Goal: Information Seeking & Learning: Learn about a topic

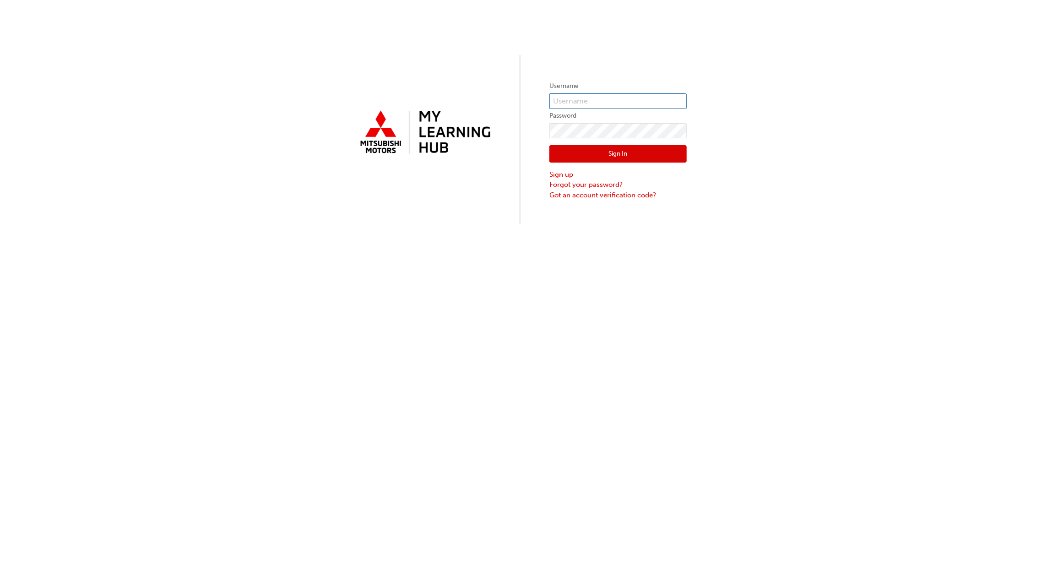
click at [654, 98] on input "text" at bounding box center [617, 101] width 137 height 16
type input "[PERSON_NAME][EMAIL_ADDRESS][PERSON_NAME][DOMAIN_NAME]"
click at [671, 156] on button "Sign In" at bounding box center [617, 153] width 137 height 17
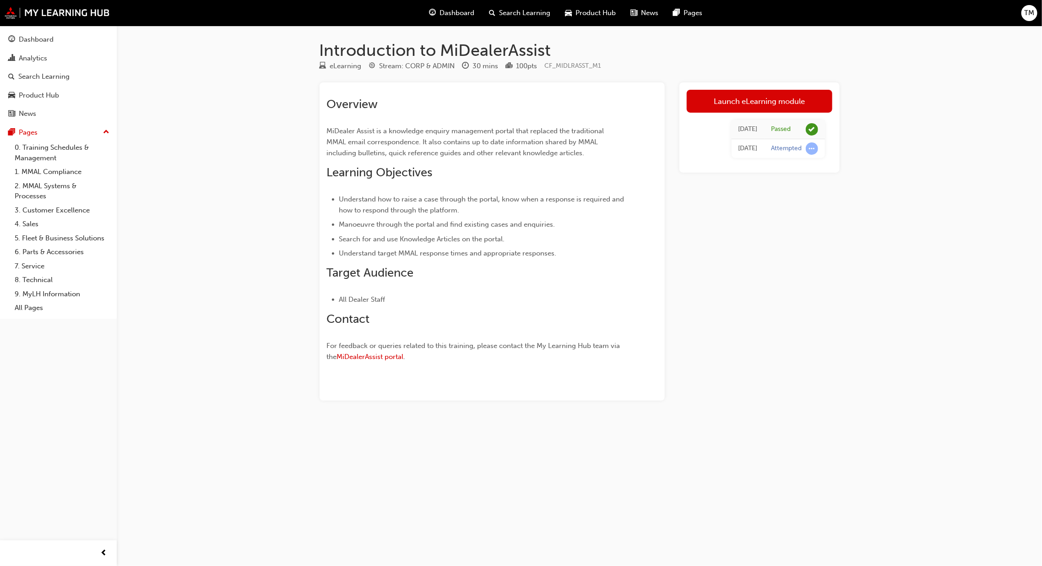
click at [461, 16] on span "Dashboard" at bounding box center [456, 13] width 35 height 11
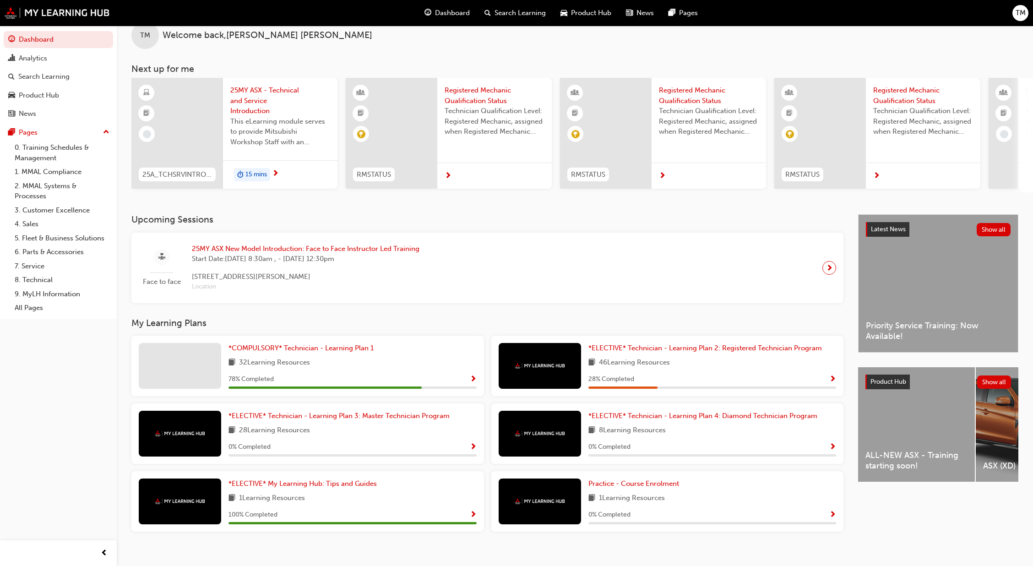
scroll to position [22, 0]
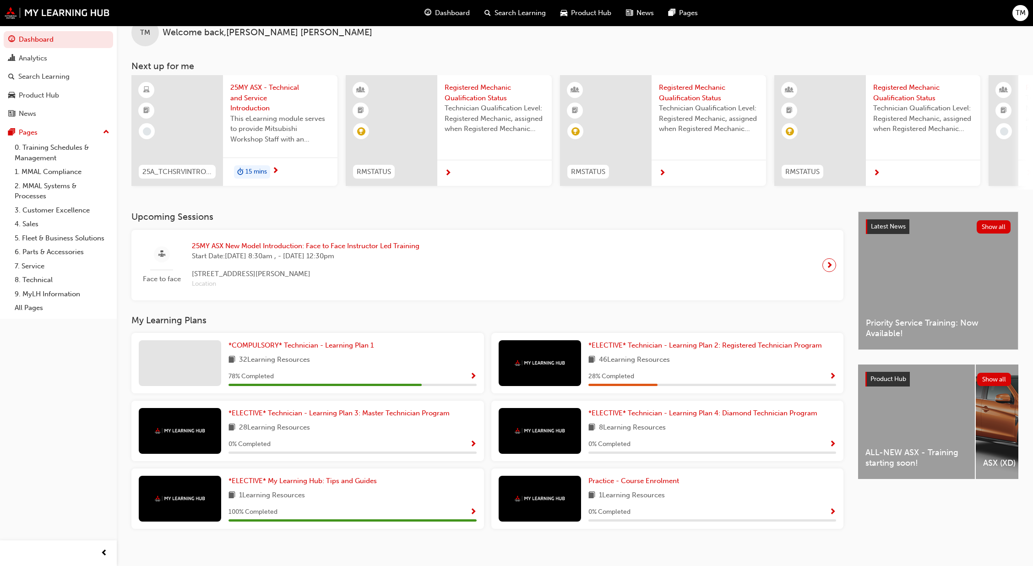
click at [382, 244] on span "25MY ASX New Model Introduction: Face to Face Instructor Led Training" at bounding box center [306, 246] width 228 height 11
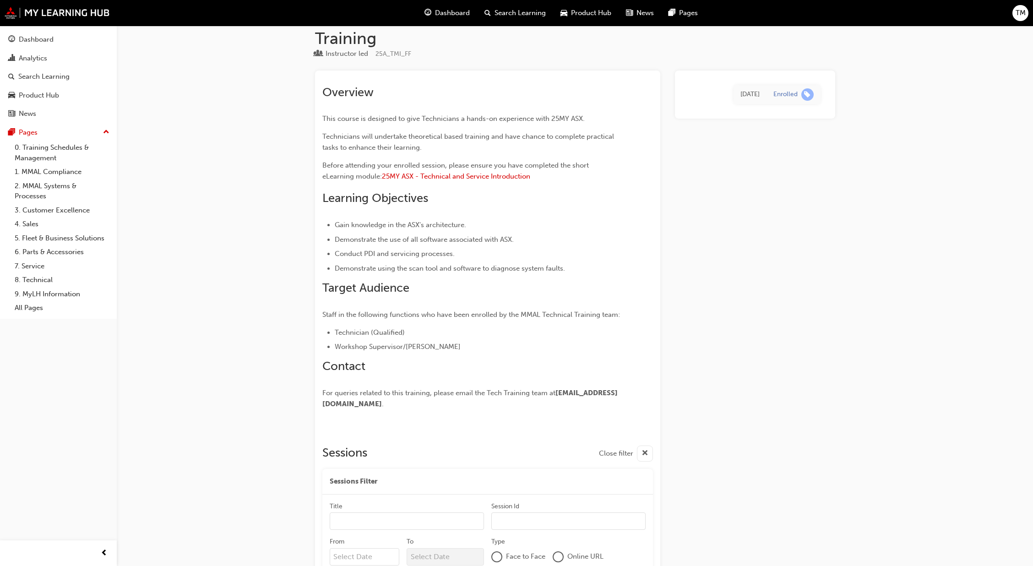
scroll to position [33, 0]
click at [494, 176] on span "25MY ASX - Technical and Service Introduction" at bounding box center [456, 175] width 148 height 8
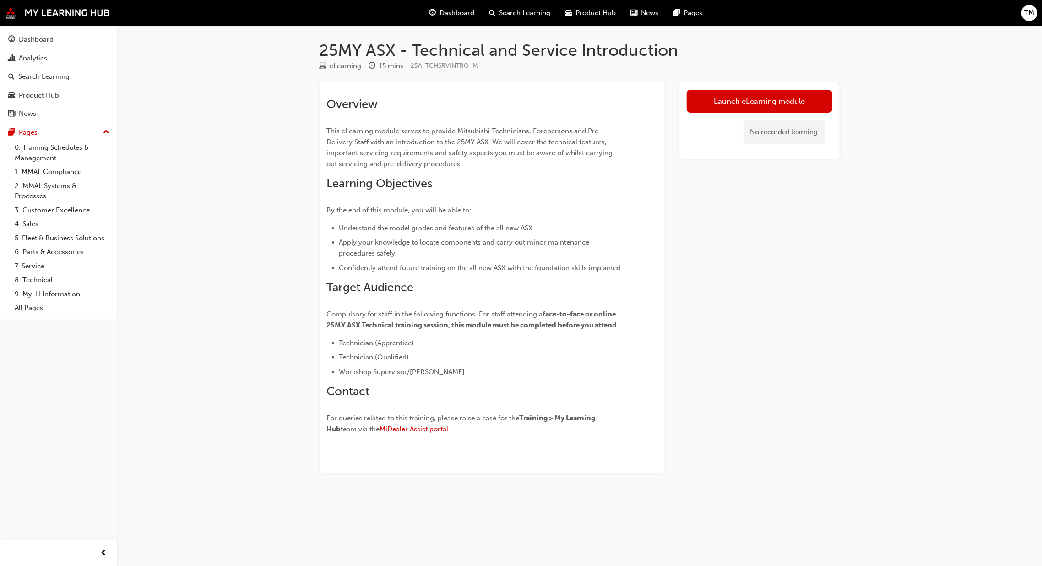
click at [786, 101] on link "Launch eLearning module" at bounding box center [760, 101] width 146 height 23
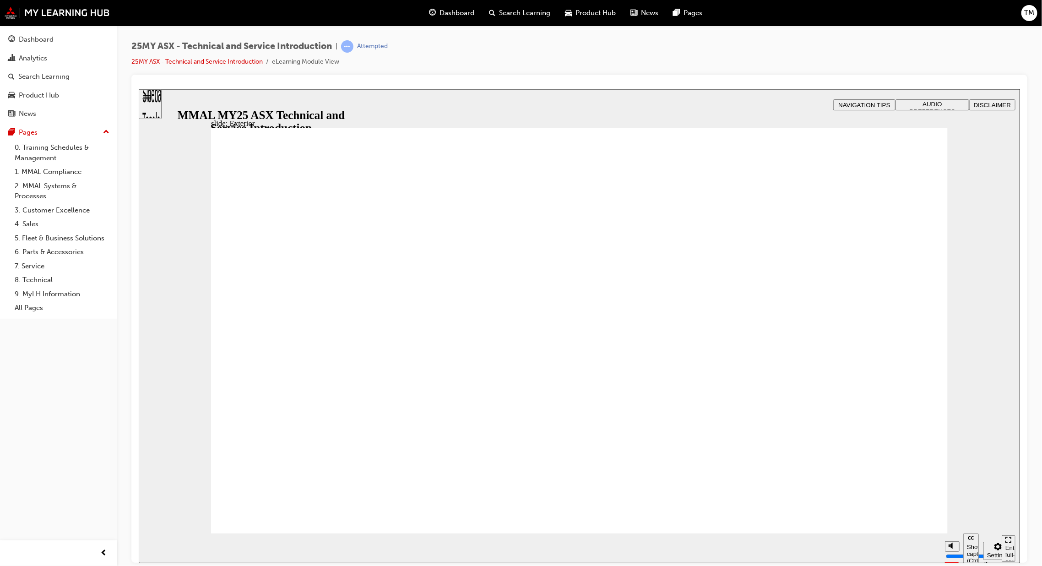
click at [979, 243] on div "slide: Exterior Rectangle B N Rectangle 2 Rectangle 3 Exterior Watch this short…" at bounding box center [578, 326] width 881 height 474
click at [953, 546] on icon "Mute (Ctrl+Alt+M)" at bounding box center [951, 545] width 7 height 6
click at [950, 514] on polygon "Unmute (Ctrl+Alt+M)" at bounding box center [951, 511] width 2 height 6
type input "10"
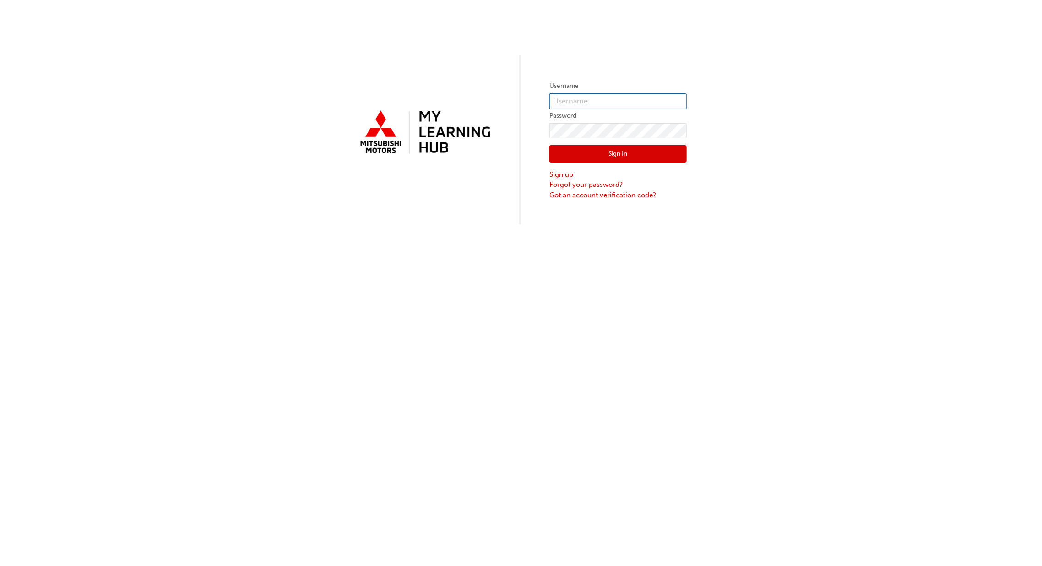
click at [679, 98] on input "text" at bounding box center [617, 101] width 137 height 16
click at [663, 101] on input "text" at bounding box center [617, 101] width 137 height 16
type input "[PERSON_NAME][EMAIL_ADDRESS][PERSON_NAME][DOMAIN_NAME]"
click at [673, 153] on button "Sign In" at bounding box center [617, 153] width 137 height 17
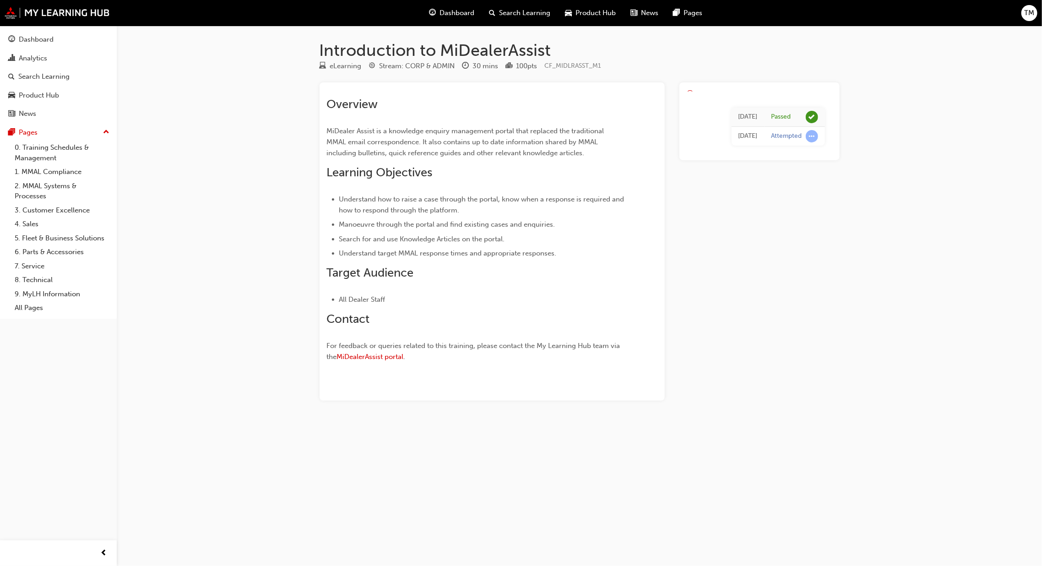
click at [820, 444] on div "Introduction to MiDealerAssist eLearning Stream: CORP & ADMIN 30 mins 100 pts C…" at bounding box center [521, 283] width 1042 height 566
click at [447, 14] on span "Dashboard" at bounding box center [456, 13] width 35 height 11
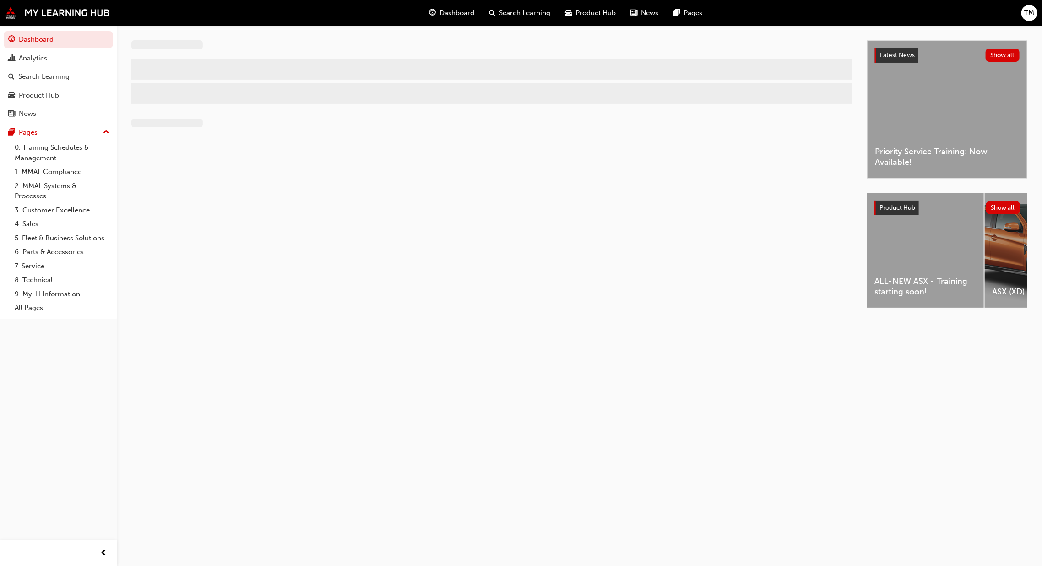
click at [444, 16] on span "Dashboard" at bounding box center [456, 13] width 35 height 11
click at [443, 13] on span "Dashboard" at bounding box center [456, 13] width 35 height 11
click at [463, 5] on div "Dashboard" at bounding box center [452, 13] width 60 height 19
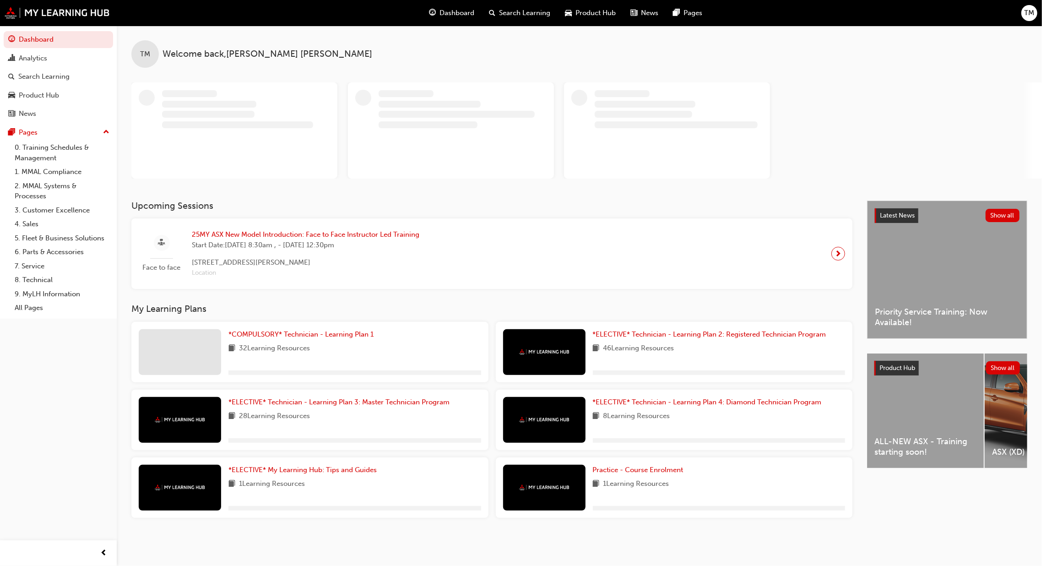
click at [389, 238] on span "25MY ASX New Model Introduction: Face to Face Instructor Led Training" at bounding box center [306, 234] width 228 height 11
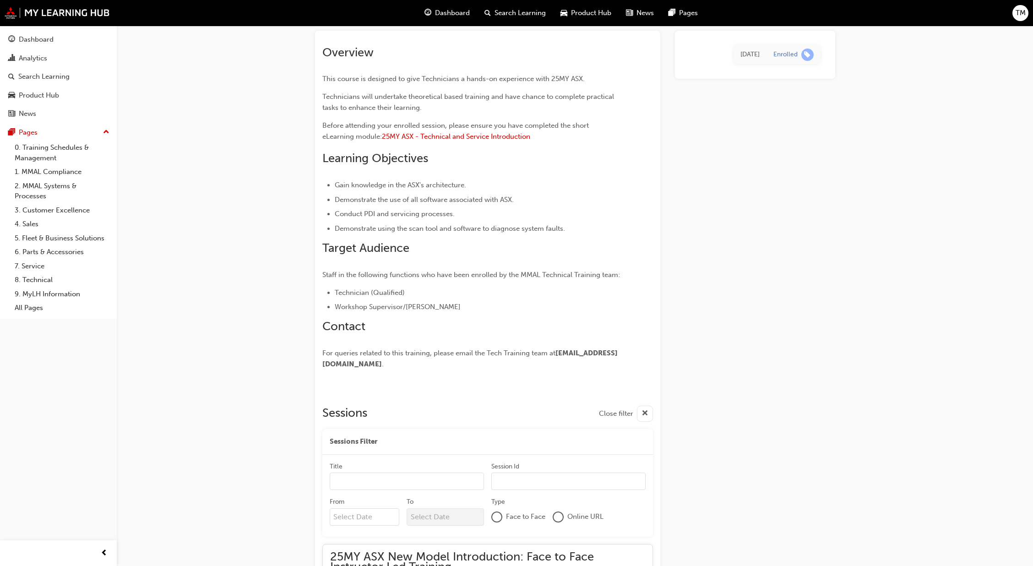
scroll to position [71, 0]
click at [505, 141] on span "25MY ASX - Technical and Service Introduction" at bounding box center [456, 137] width 148 height 8
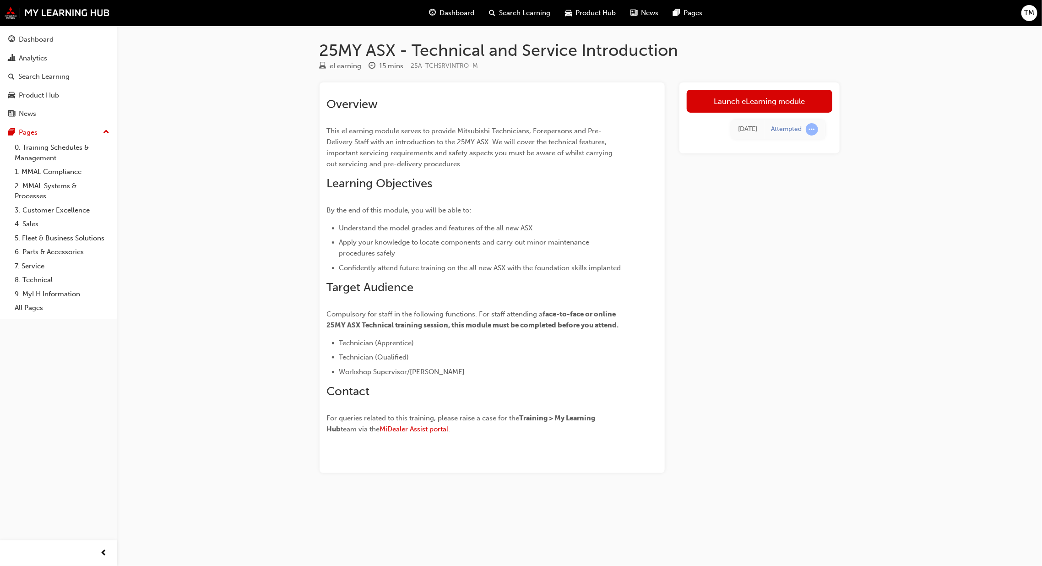
click at [783, 97] on link "Launch eLearning module" at bounding box center [760, 101] width 146 height 23
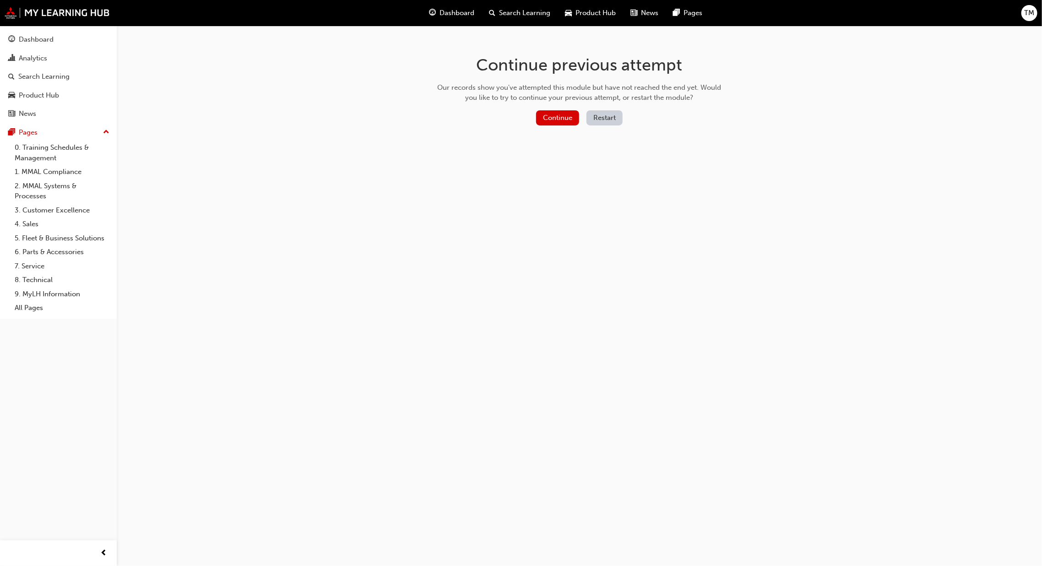
click at [564, 116] on button "Continue" at bounding box center [557, 117] width 43 height 15
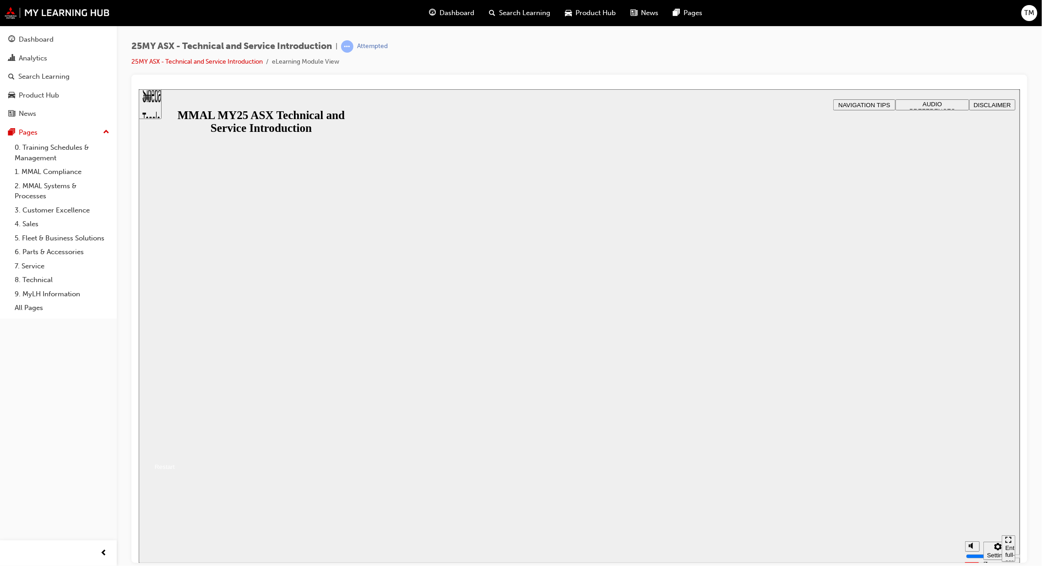
click at [174, 450] on button "Resume" at bounding box center [156, 456] width 36 height 12
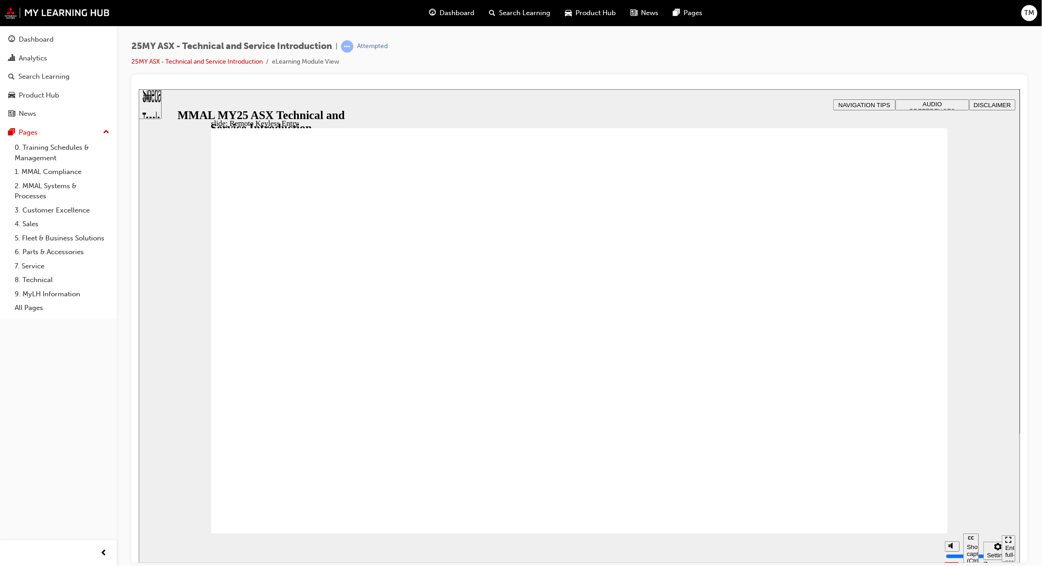
type input "19"
type input "17"
radio input "true"
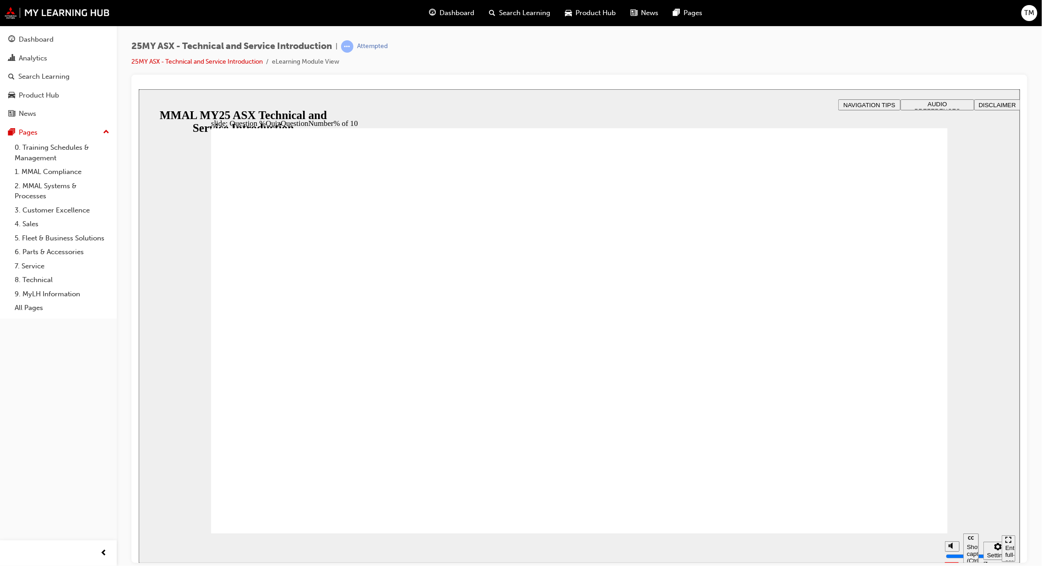
radio input "true"
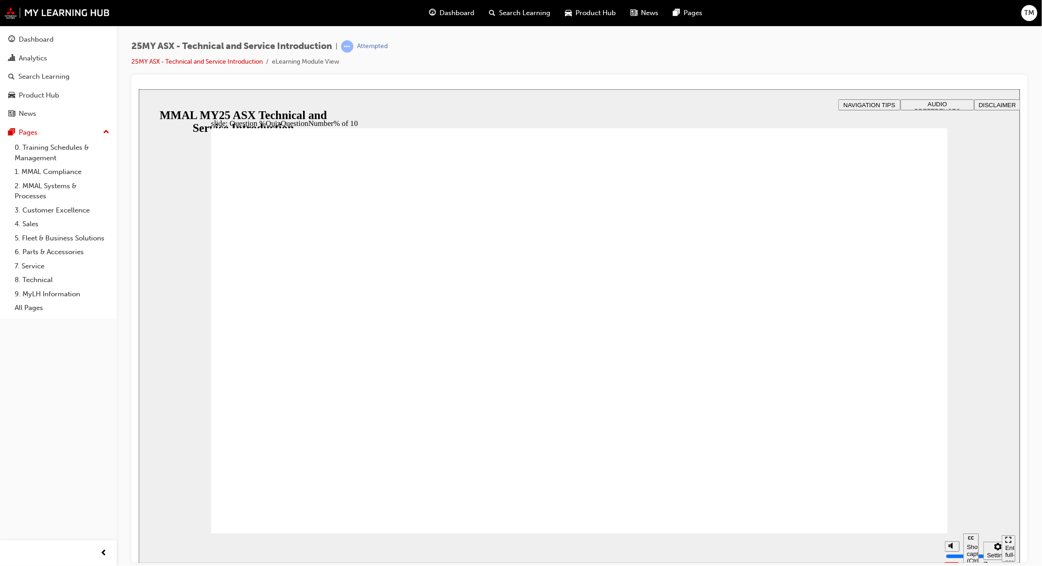
radio input "true"
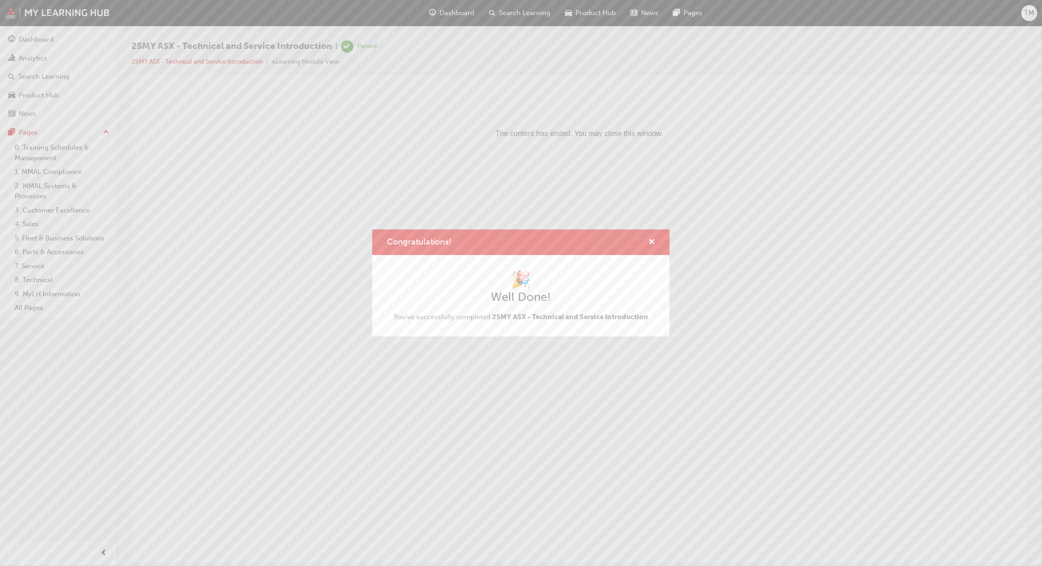
click at [643, 241] on div "Congratulations!" at bounding box center [648, 242] width 14 height 11
click at [651, 240] on span "cross-icon" at bounding box center [651, 242] width 7 height 8
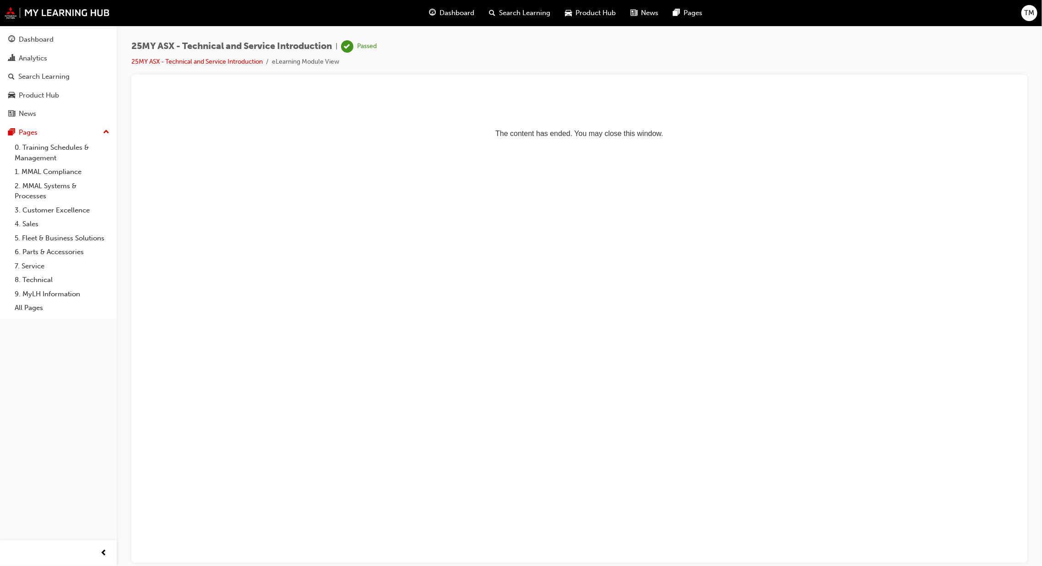
click at [457, 18] on span "Dashboard" at bounding box center [456, 13] width 35 height 11
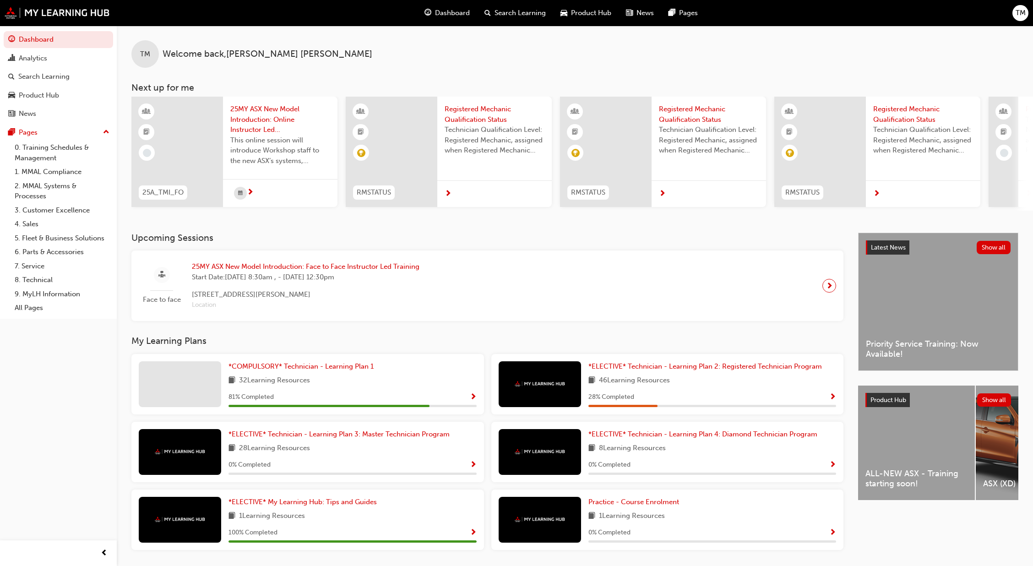
scroll to position [32, 0]
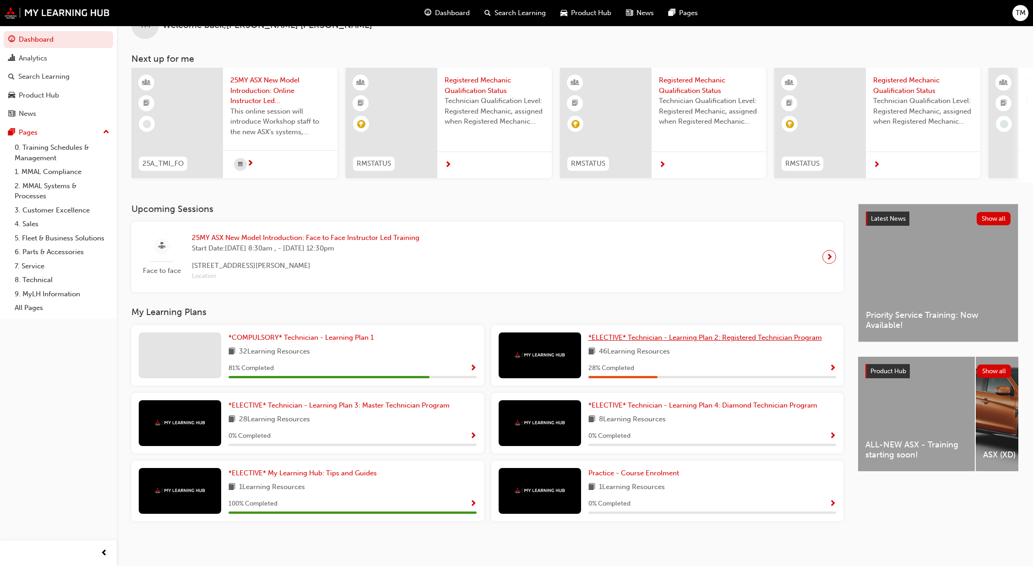
click at [793, 339] on span "*ELECTIVE* Technician - Learning Plan 2: Registered Technician Program" at bounding box center [704, 337] width 233 height 8
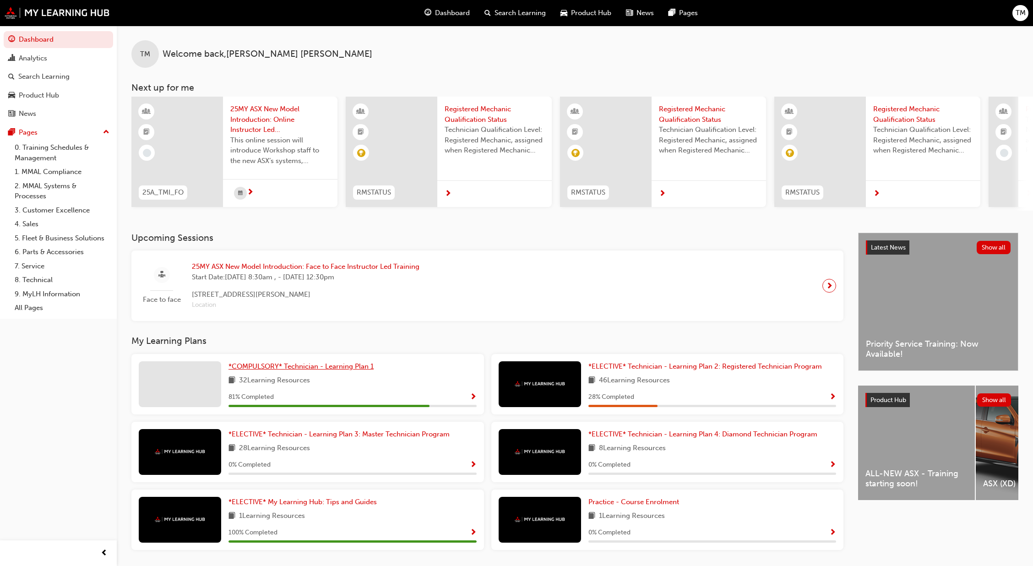
click at [348, 368] on span "*COMPULSORY* Technician - Learning Plan 1" at bounding box center [300, 366] width 145 height 8
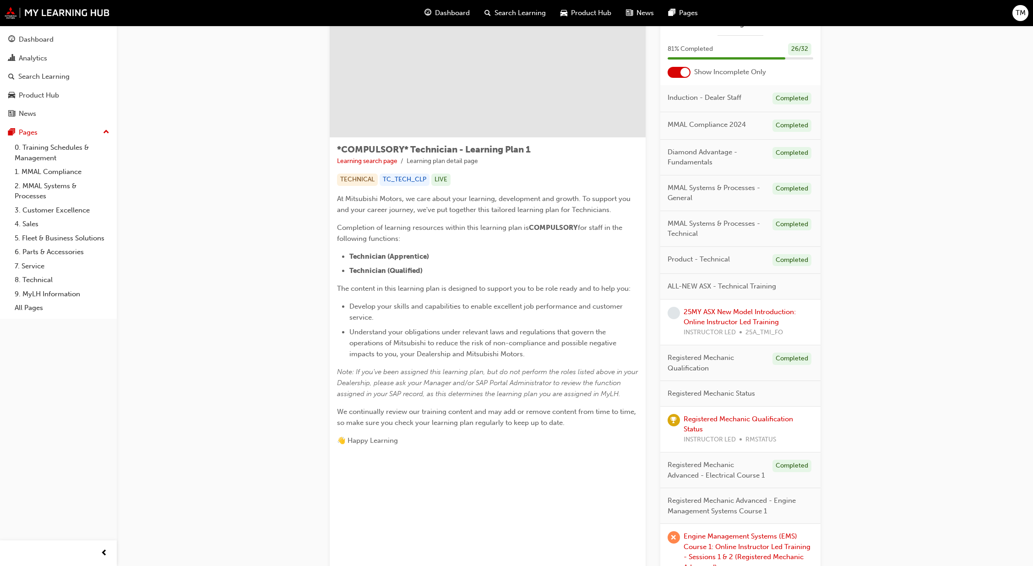
scroll to position [44, 0]
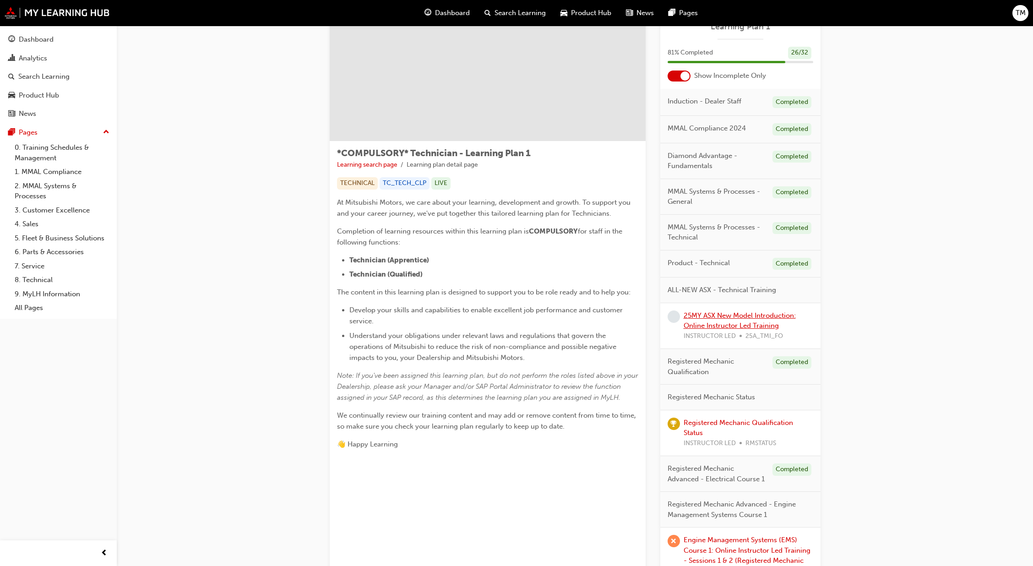
click at [748, 316] on link "25MY ASX New Model Introduction: Online Instructor Led Training" at bounding box center [739, 320] width 112 height 19
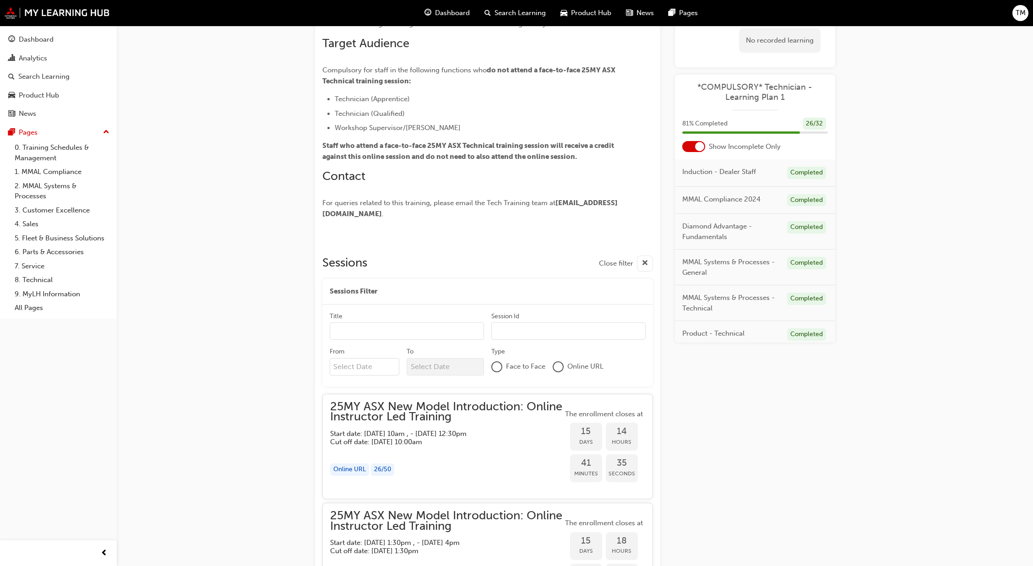
scroll to position [275, 0]
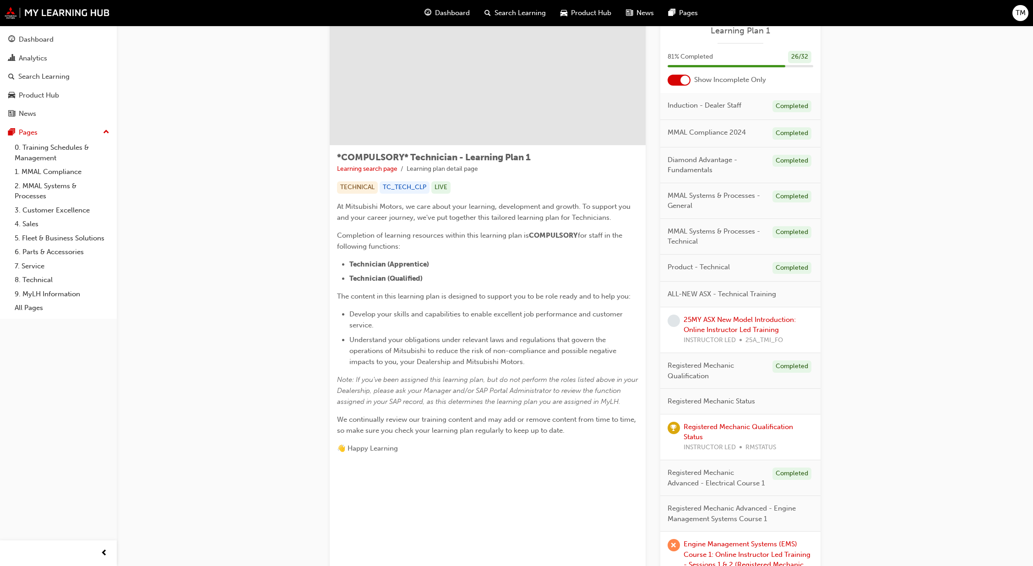
scroll to position [38, 0]
